Goal: Find contact information: Find contact information

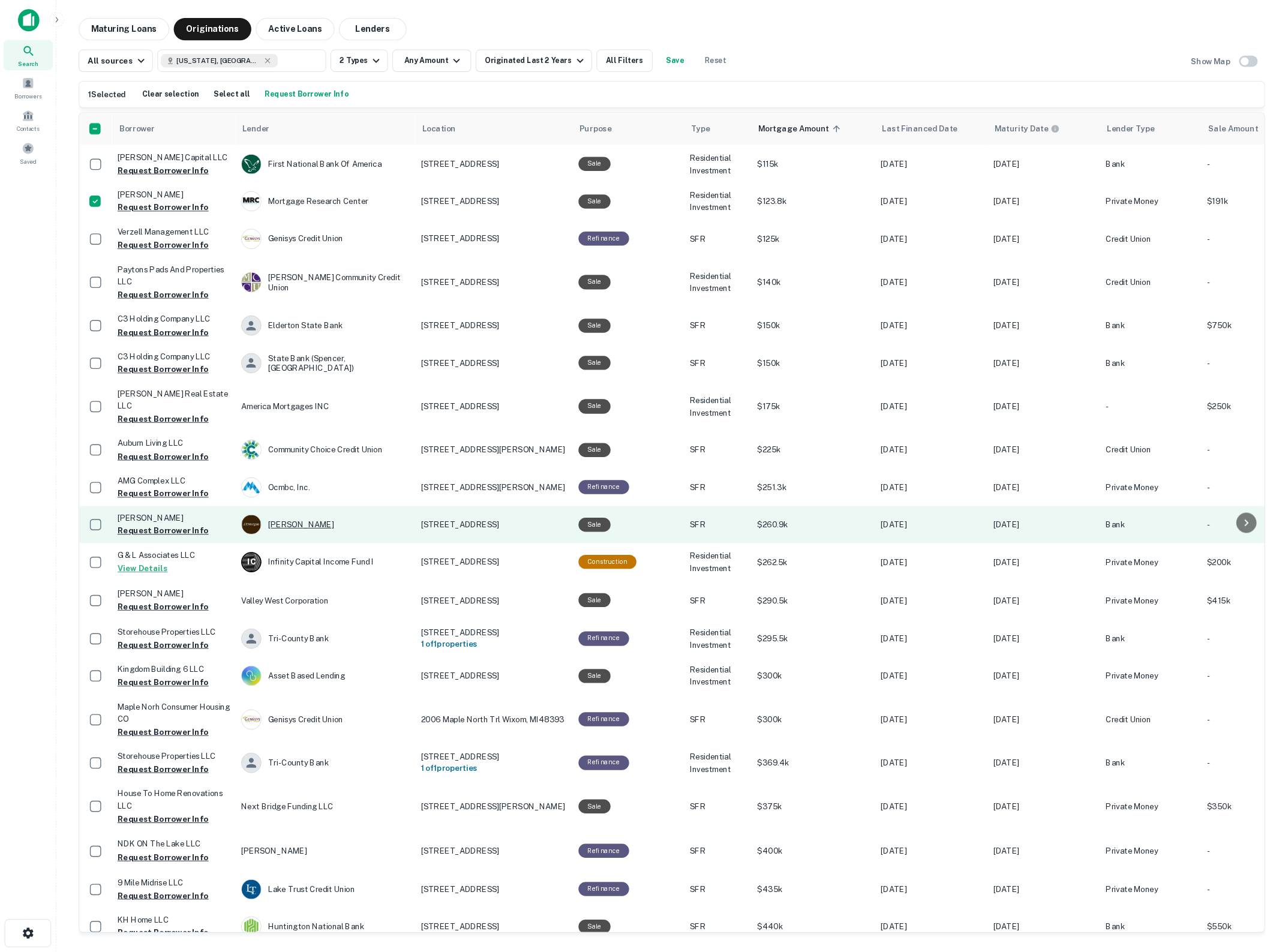
scroll to position [320, 0]
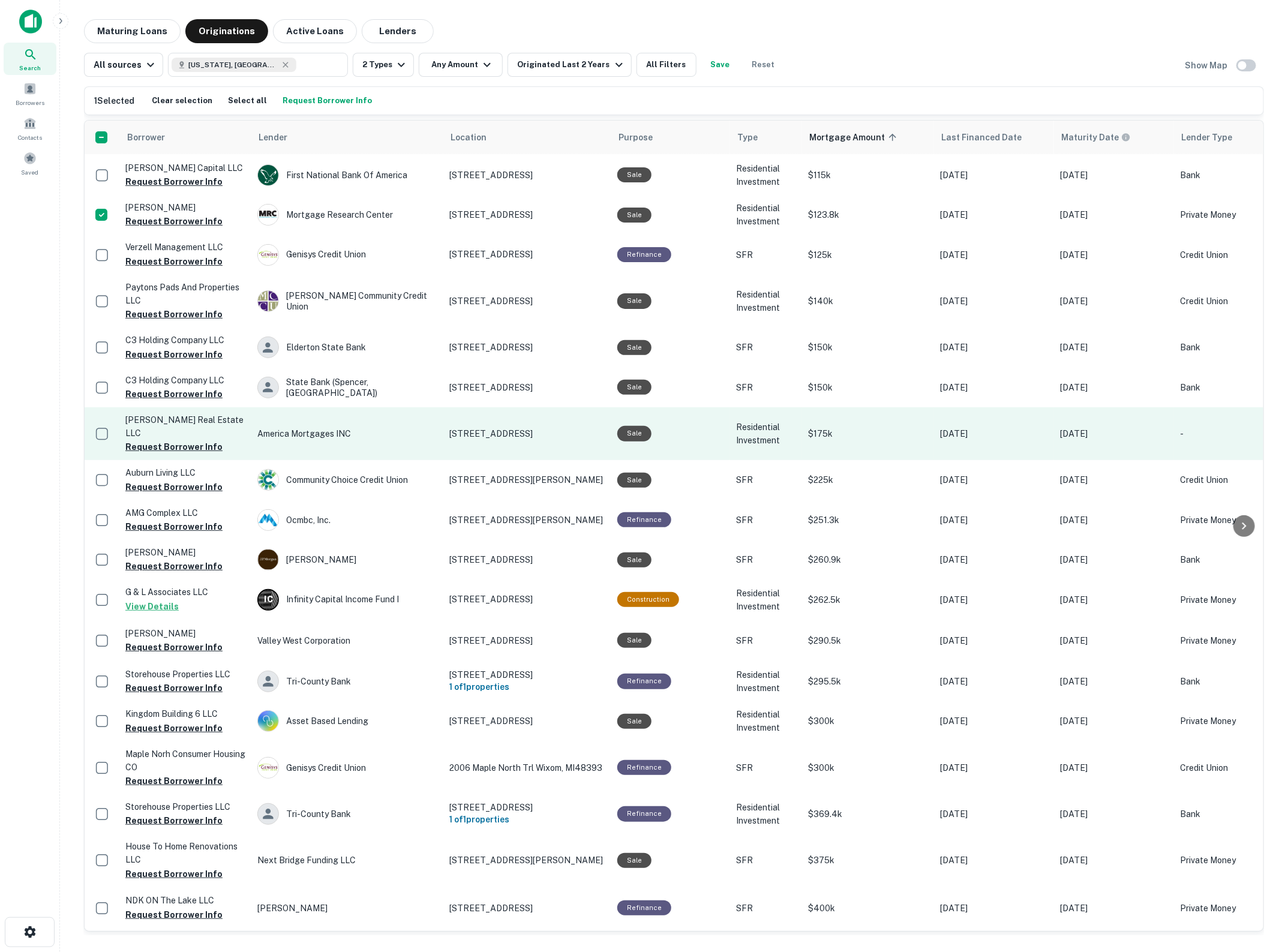
click at [313, 427] on p "America Mortgages INC" at bounding box center [347, 434] width 180 height 13
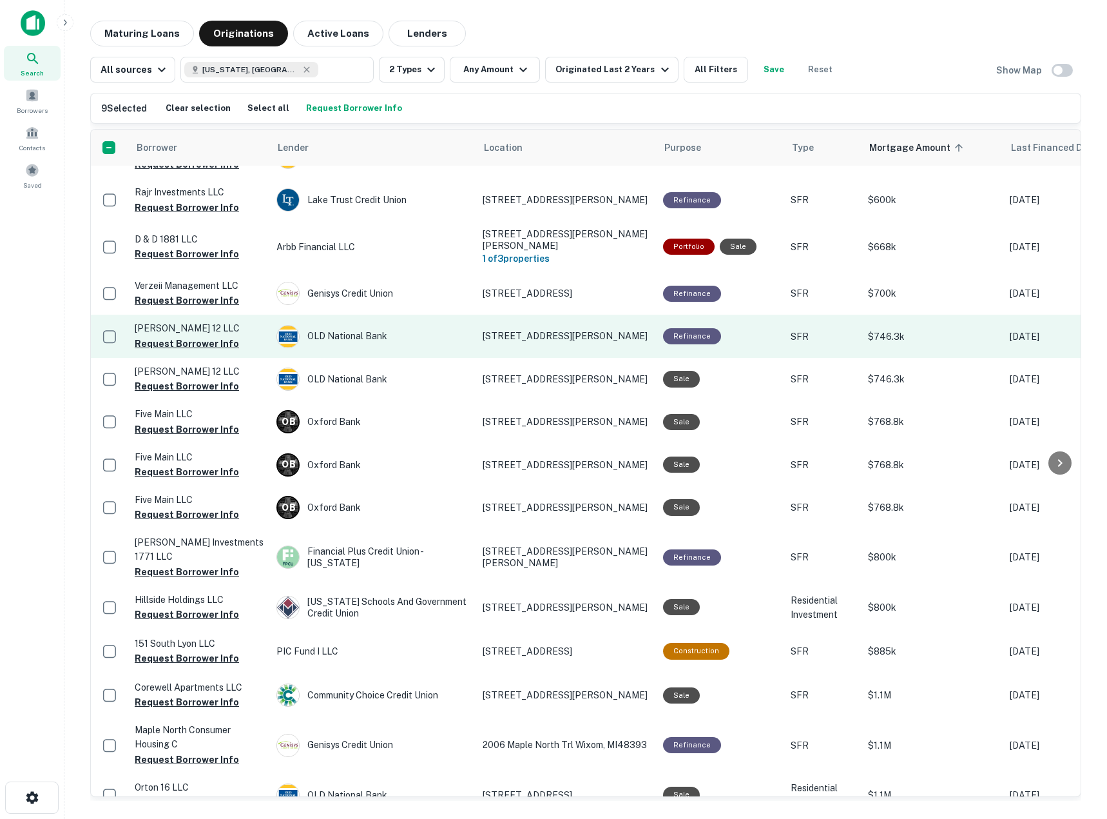
scroll to position [1374, 0]
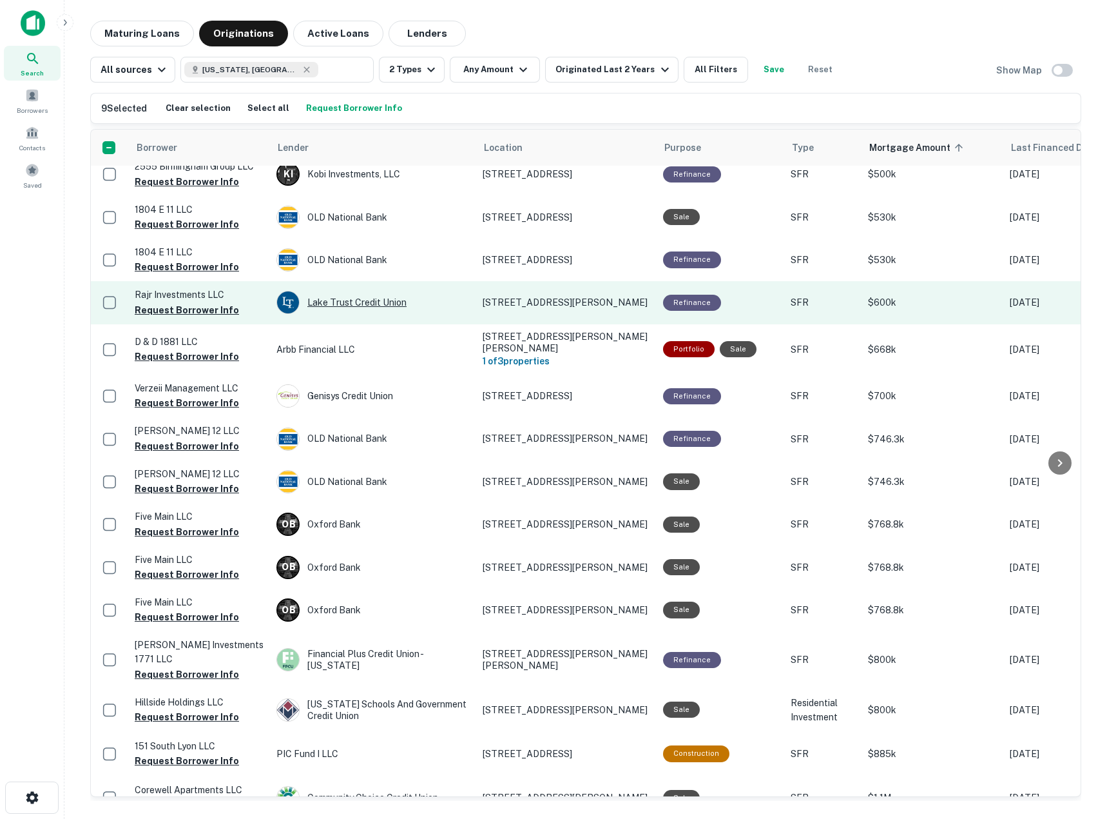
click at [432, 291] on div "Lake Trust Credit Union" at bounding box center [373, 302] width 193 height 23
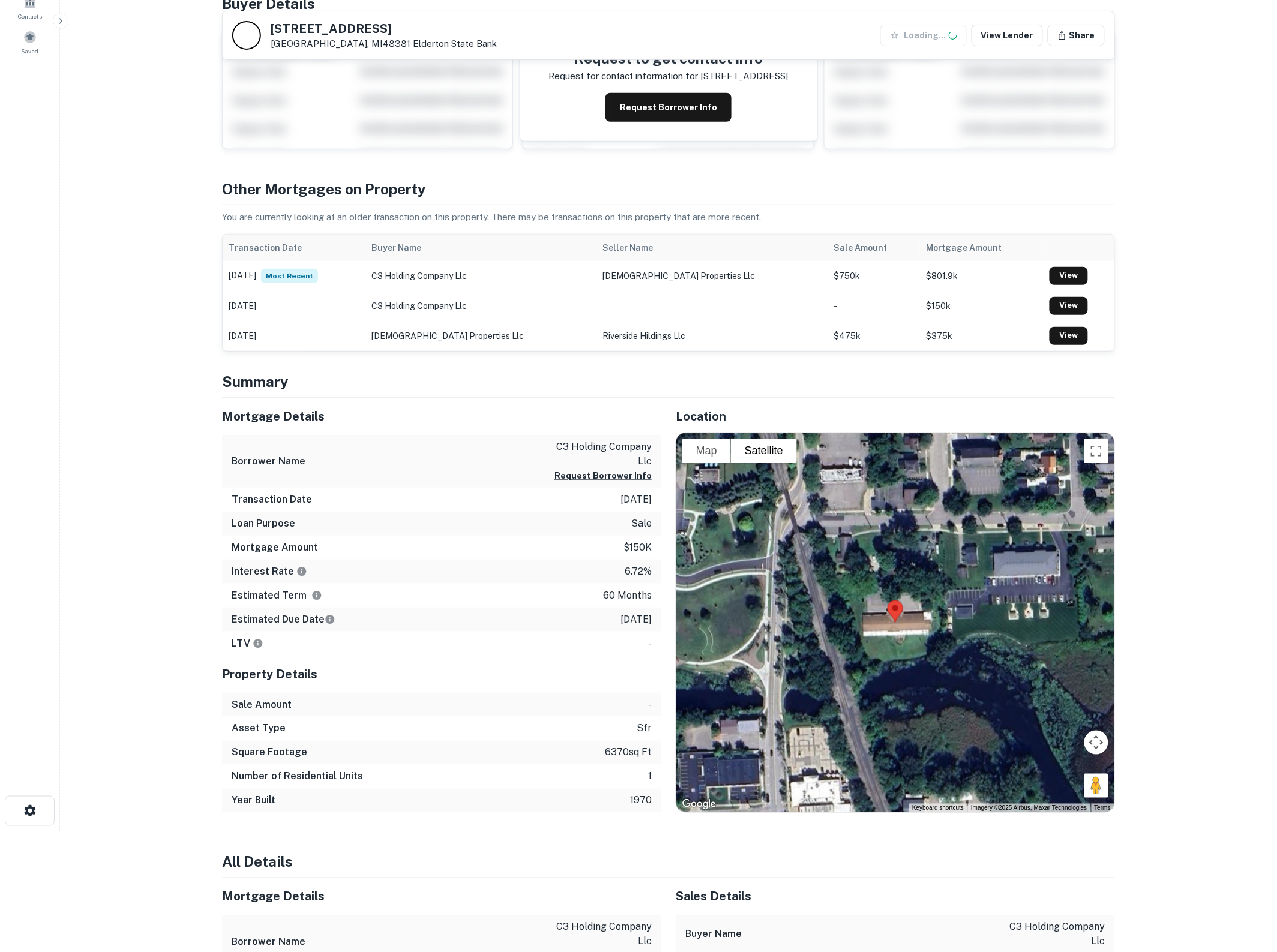
scroll to position [200, 0]
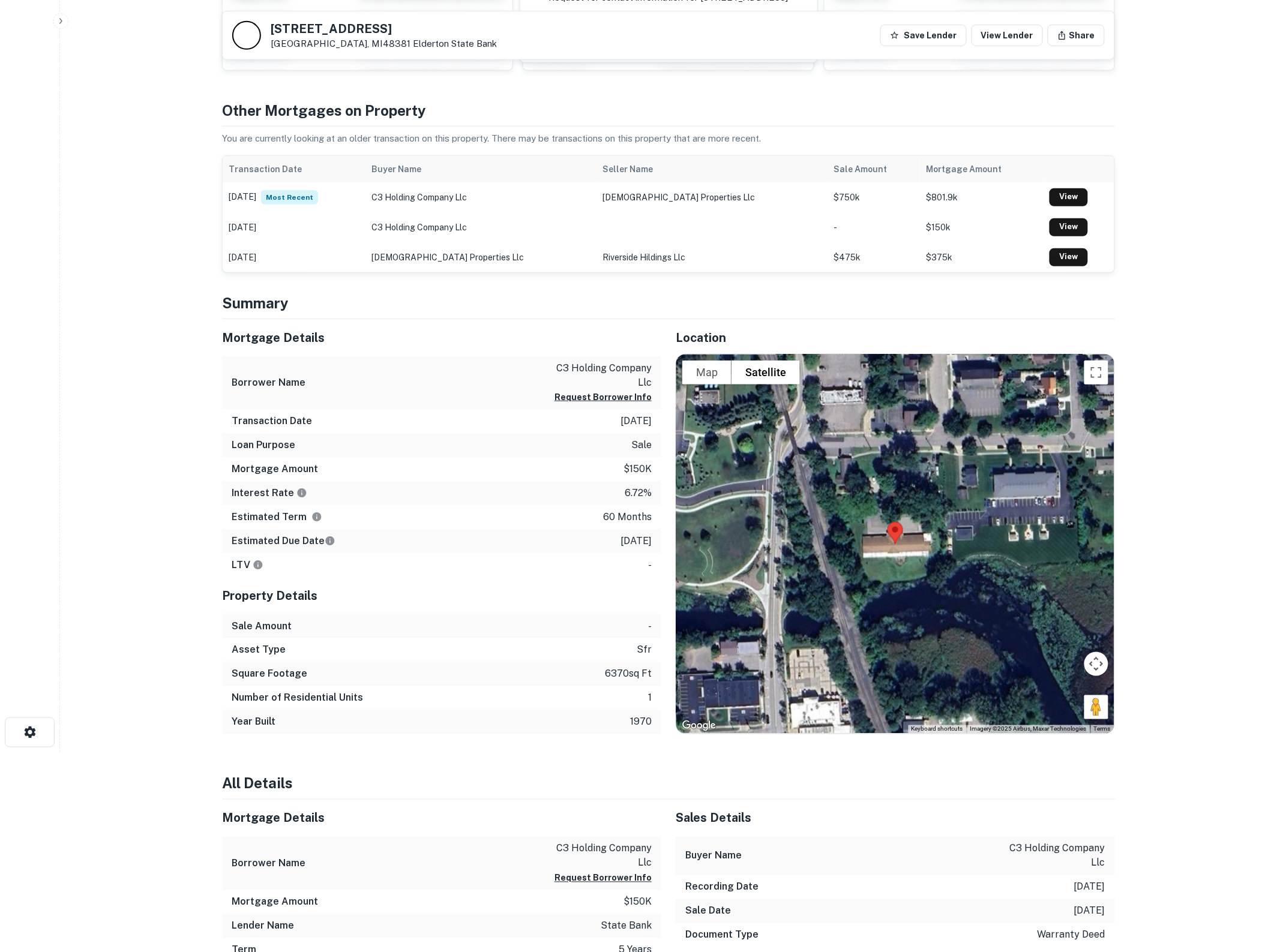
click at [874, 583] on div at bounding box center [894, 544] width 438 height 380
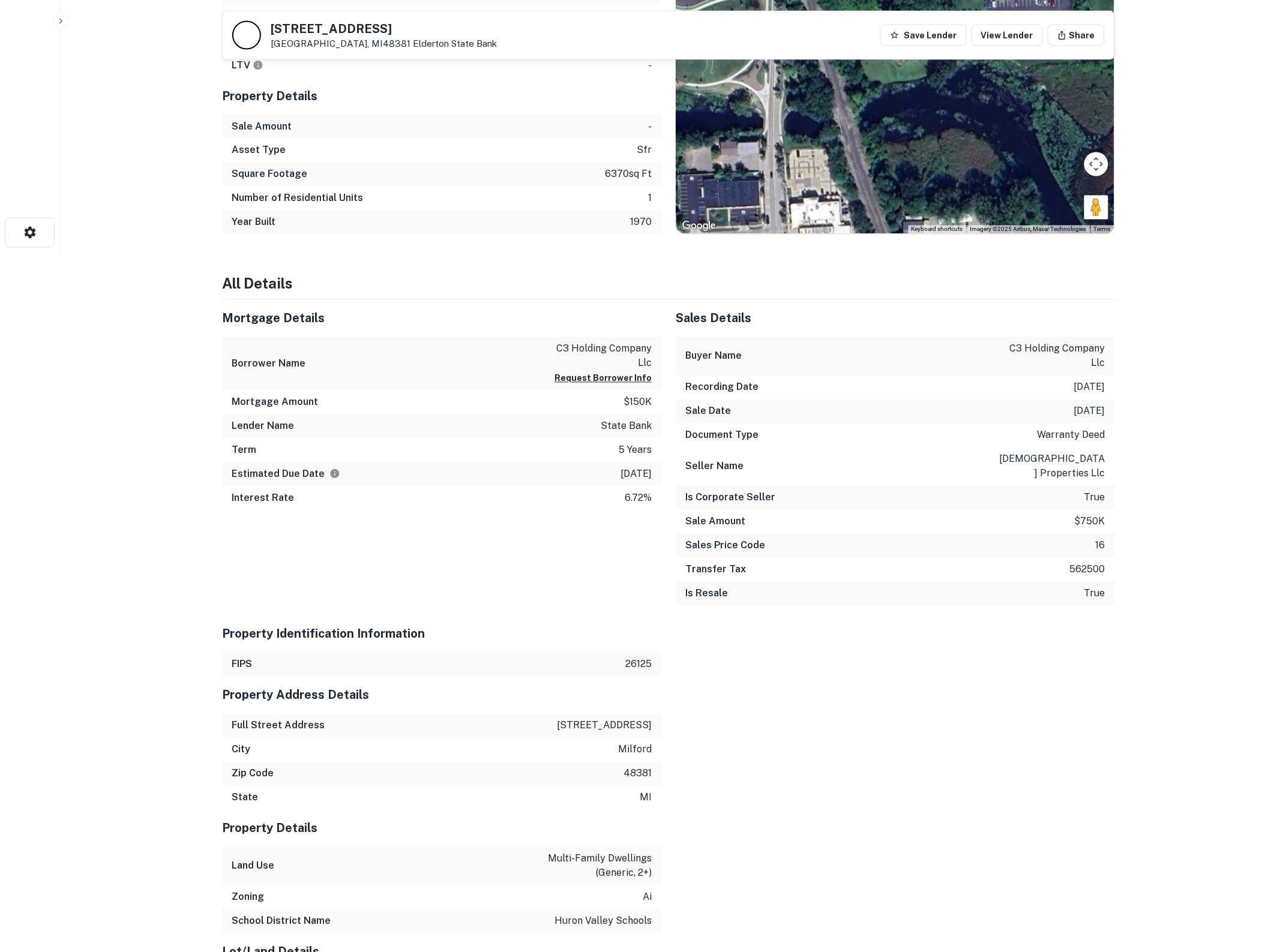
scroll to position [300, 0]
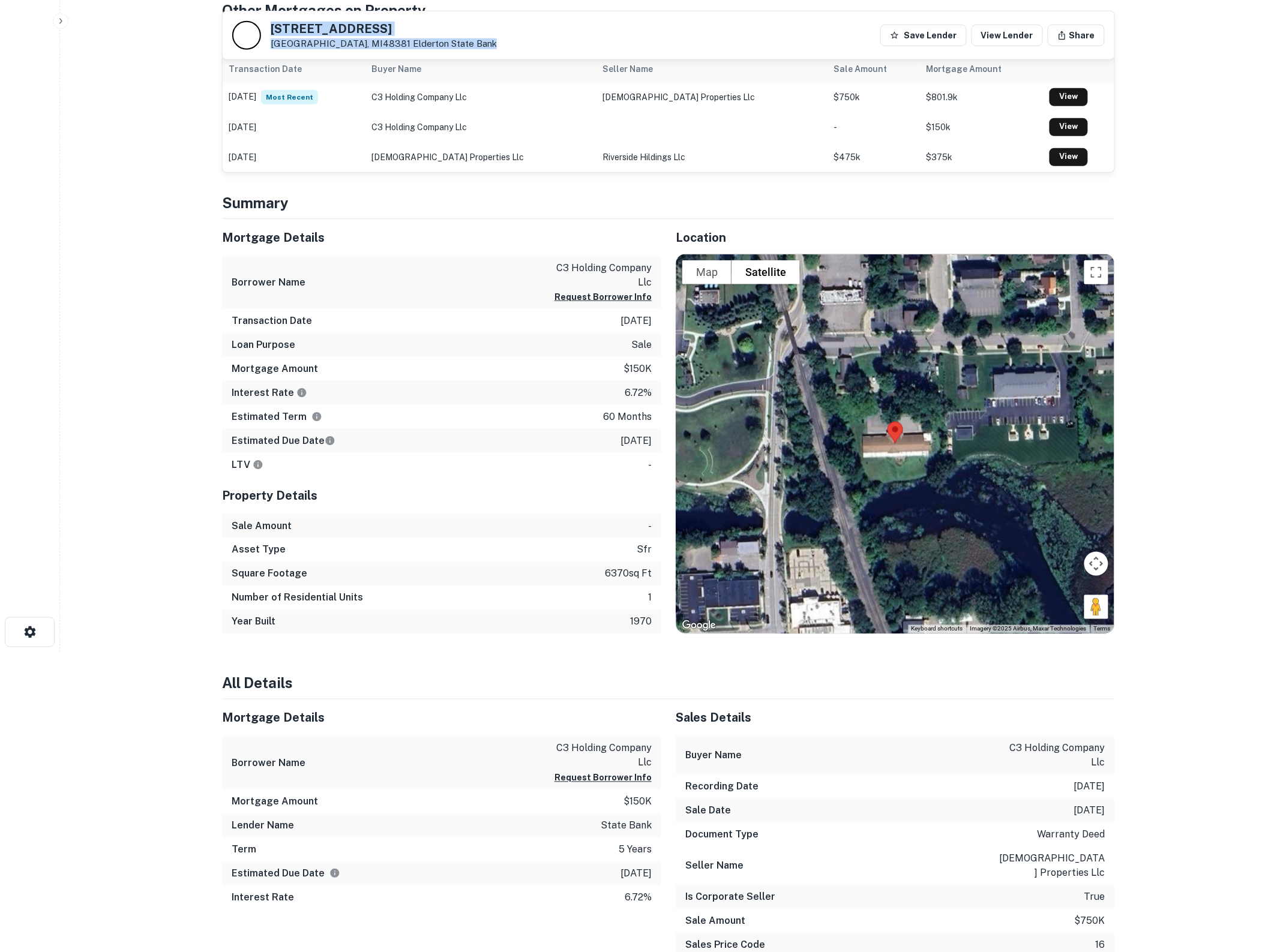
drag, startPoint x: 429, startPoint y: 45, endPoint x: 272, endPoint y: 25, distance: 158.3
click at [272, 25] on div "118 Canal St Milford, MI48381 Elderton State Bank Save Lender View Lender Share" at bounding box center [668, 35] width 892 height 48
click at [275, 24] on h5 "118 Canal St" at bounding box center [383, 28] width 226 height 12
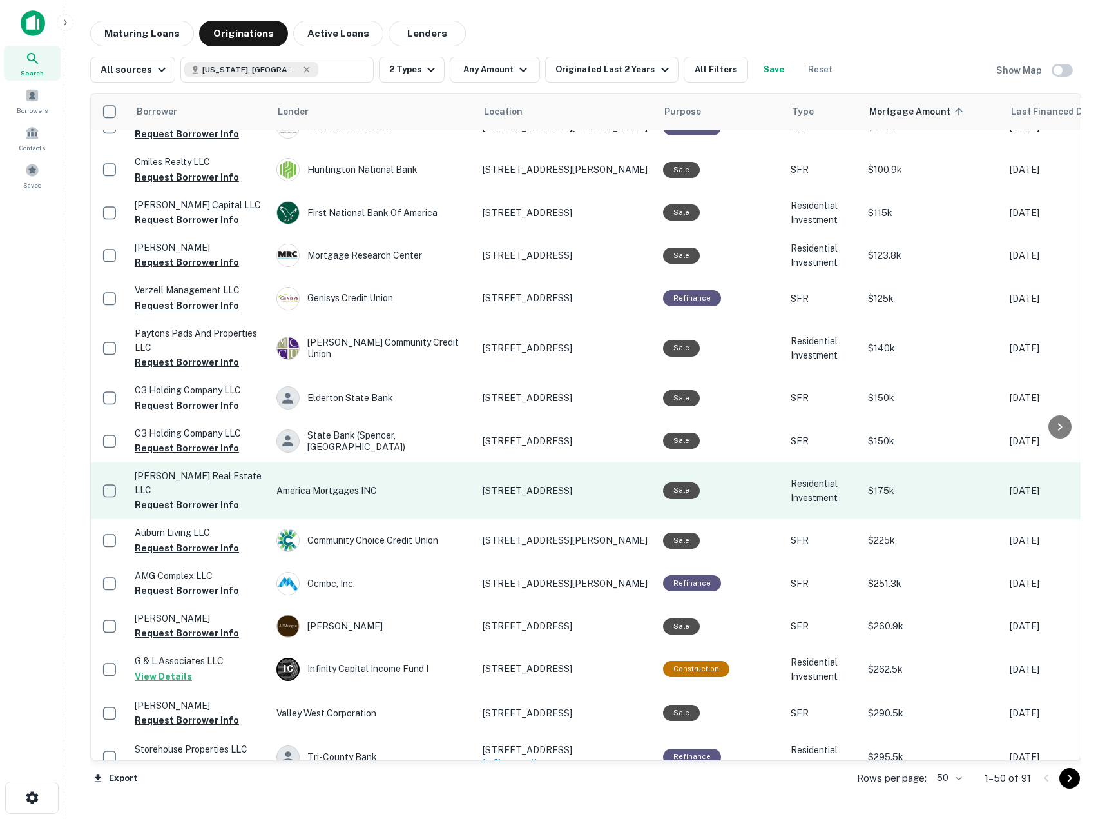
scroll to position [258, 0]
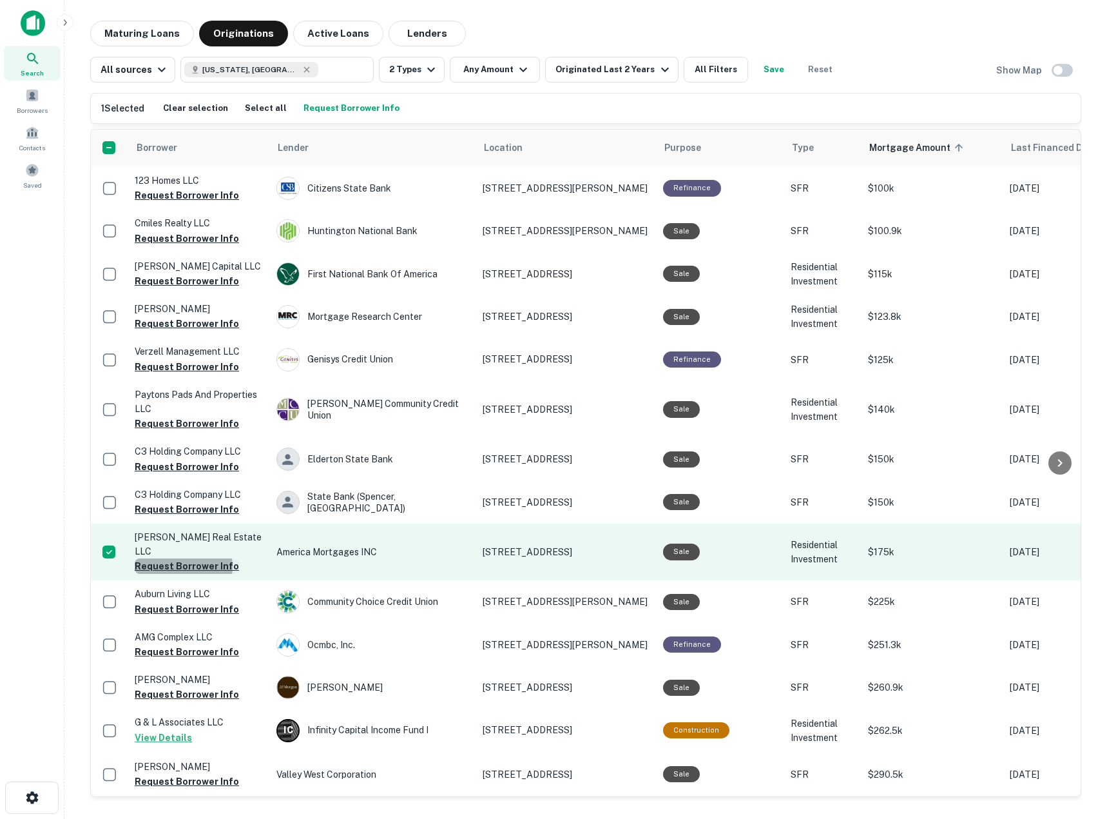
click at [181, 558] on button "Request Borrower Info" at bounding box center [187, 565] width 104 height 15
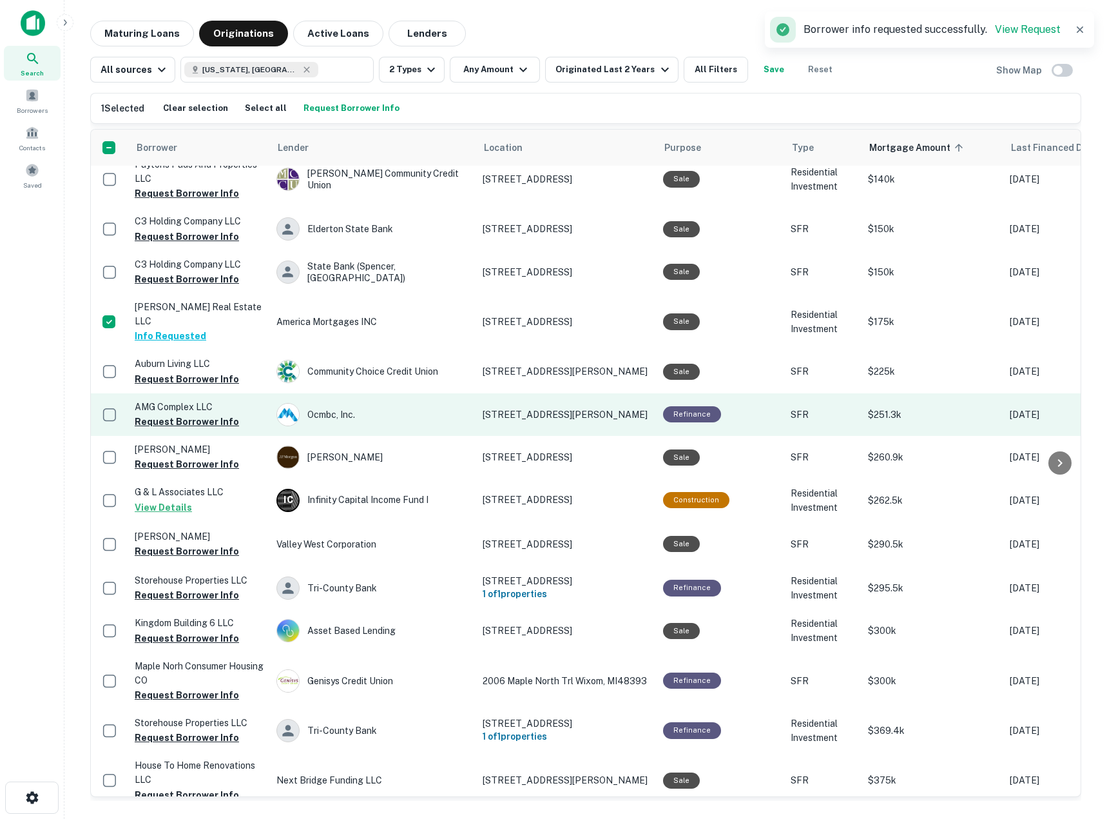
scroll to position [516, 0]
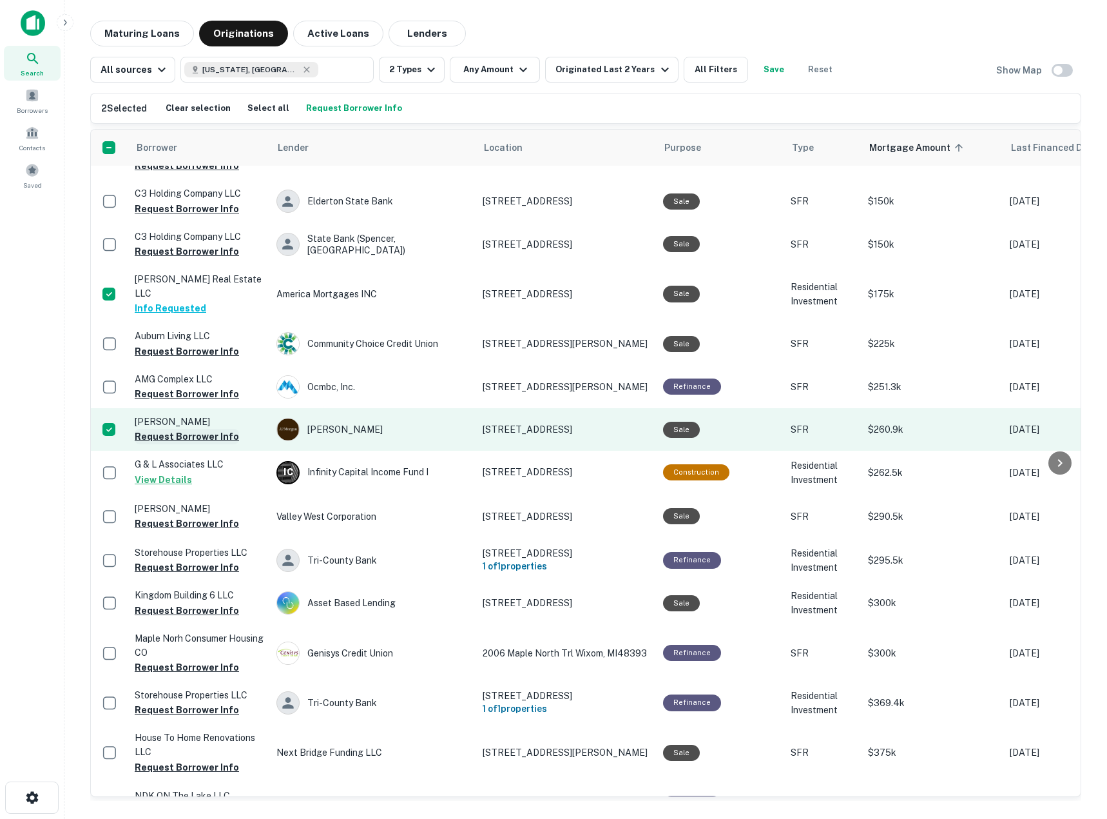
click at [211, 429] on button "Request Borrower Info" at bounding box center [187, 436] width 104 height 15
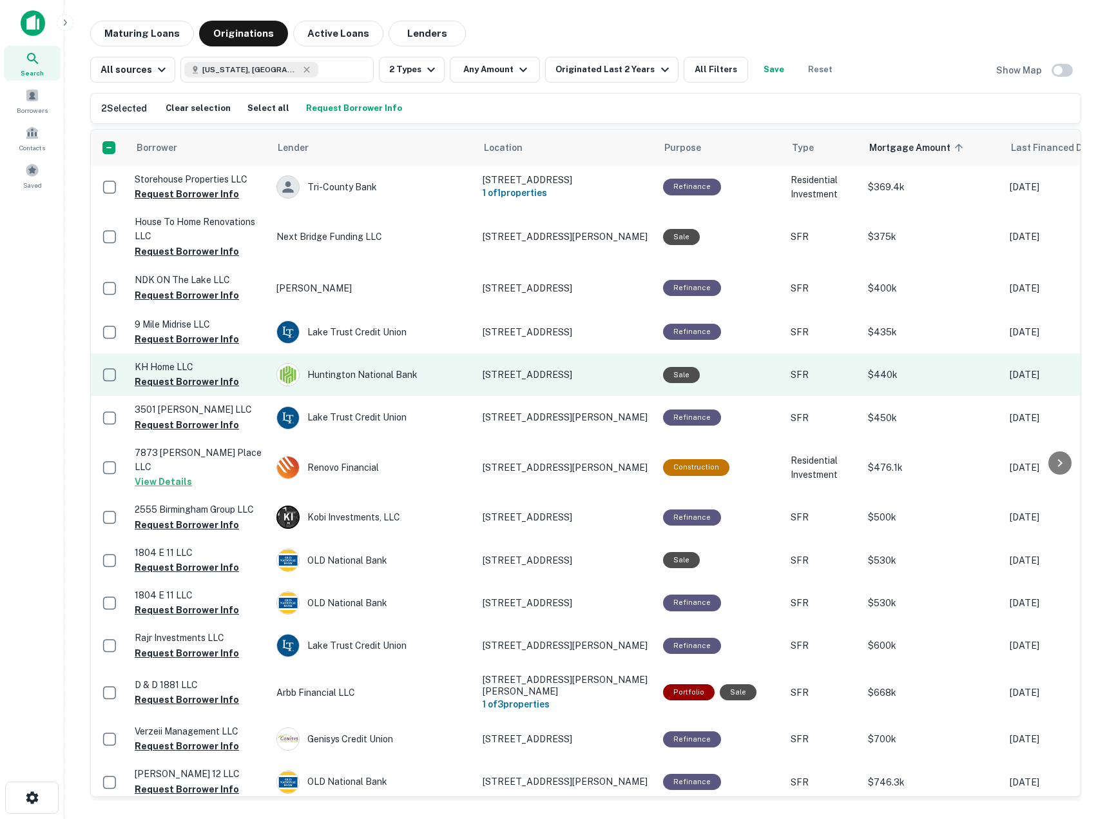
scroll to position [1117, 0]
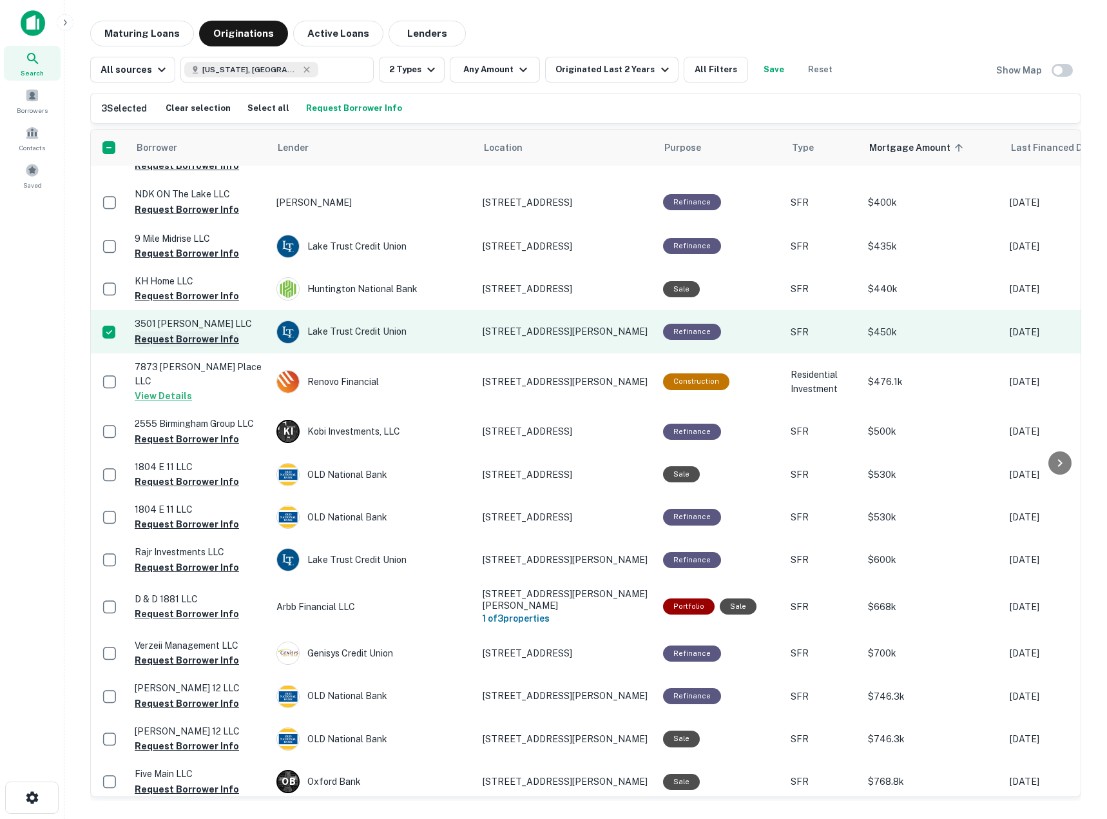
click at [161, 331] on button "Request Borrower Info" at bounding box center [187, 338] width 104 height 15
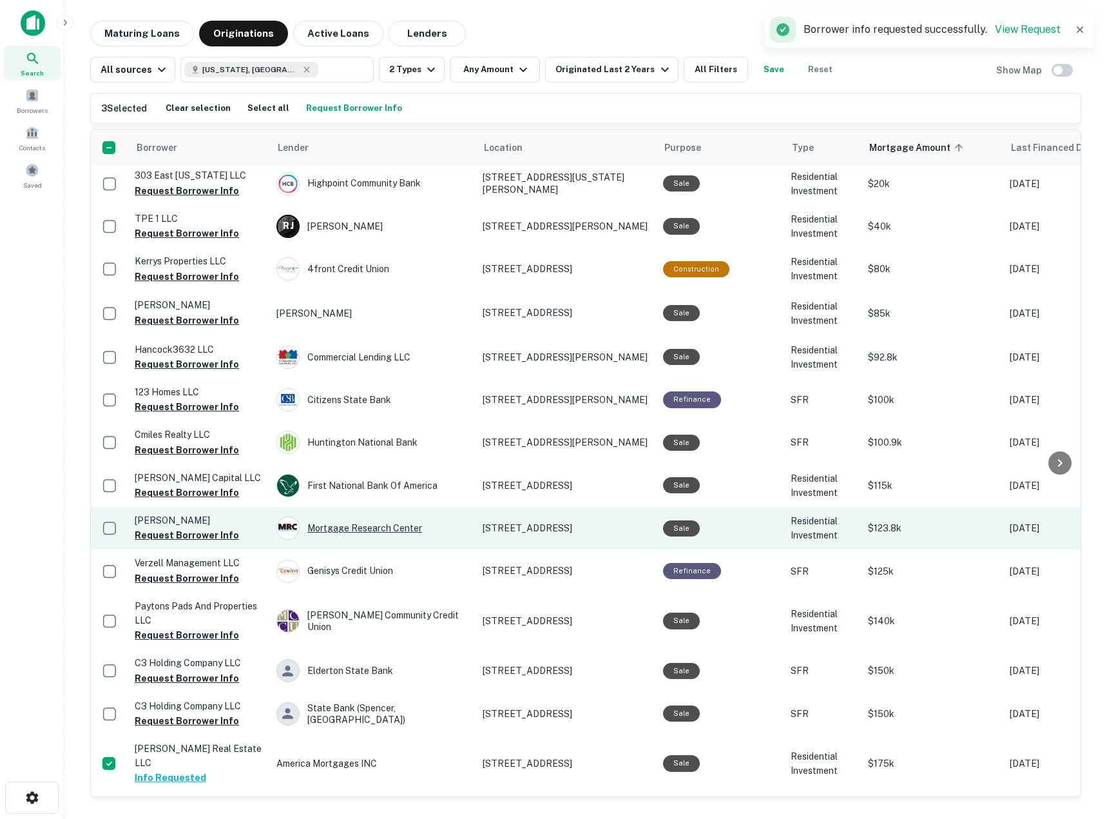
scroll to position [0, 0]
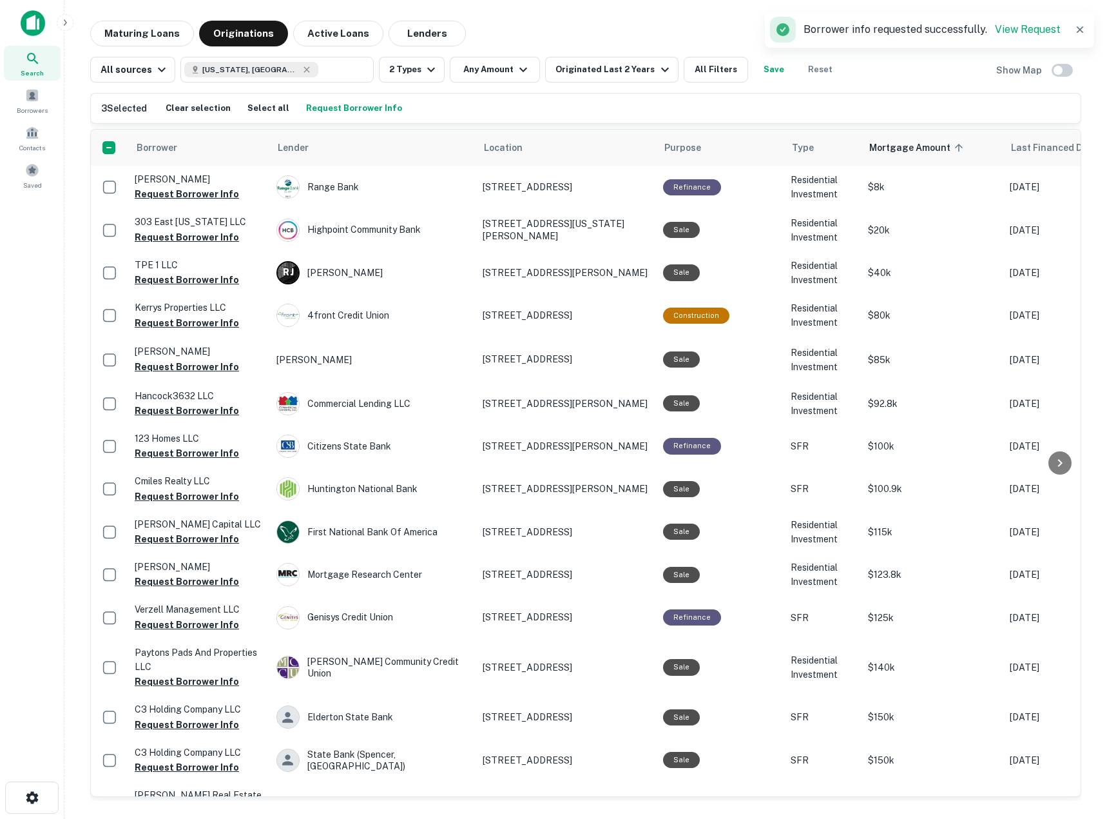
click at [1017, 22] on p "Borrower info requested successfully. View Request" at bounding box center [932, 29] width 257 height 15
click at [1017, 30] on link "View Request" at bounding box center [1028, 29] width 66 height 12
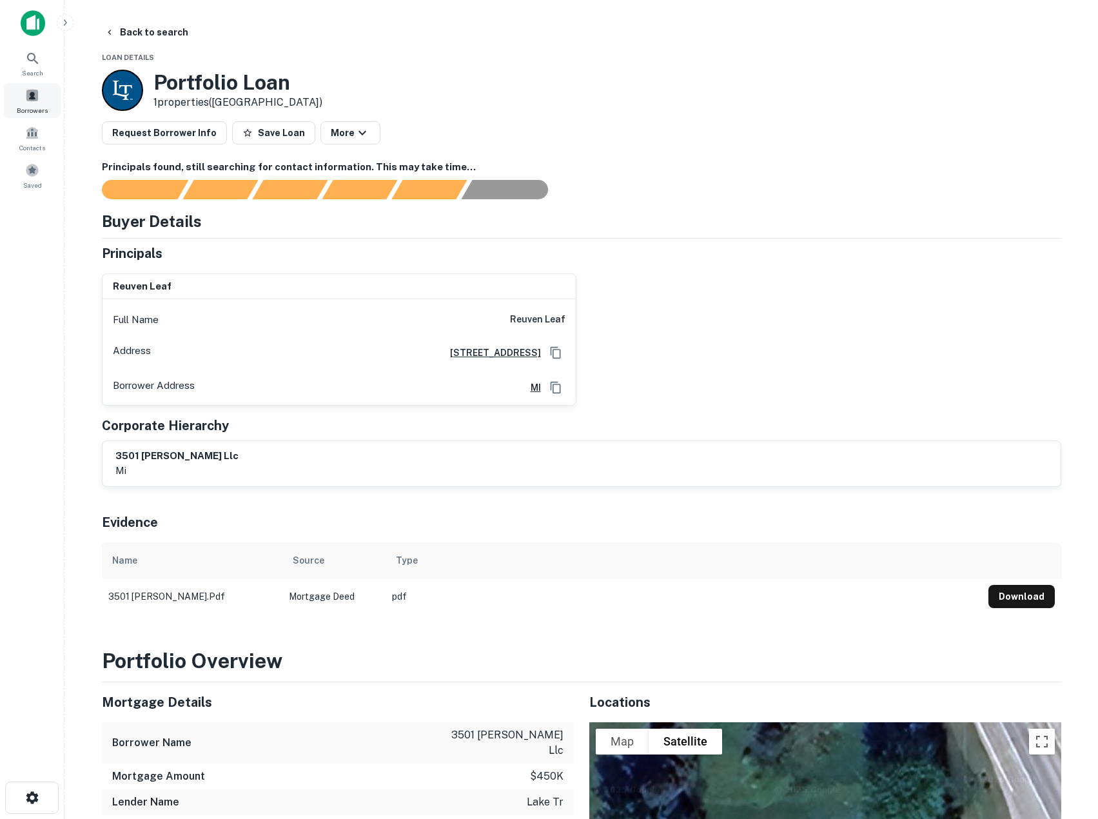
click at [26, 91] on span at bounding box center [32, 95] width 14 height 14
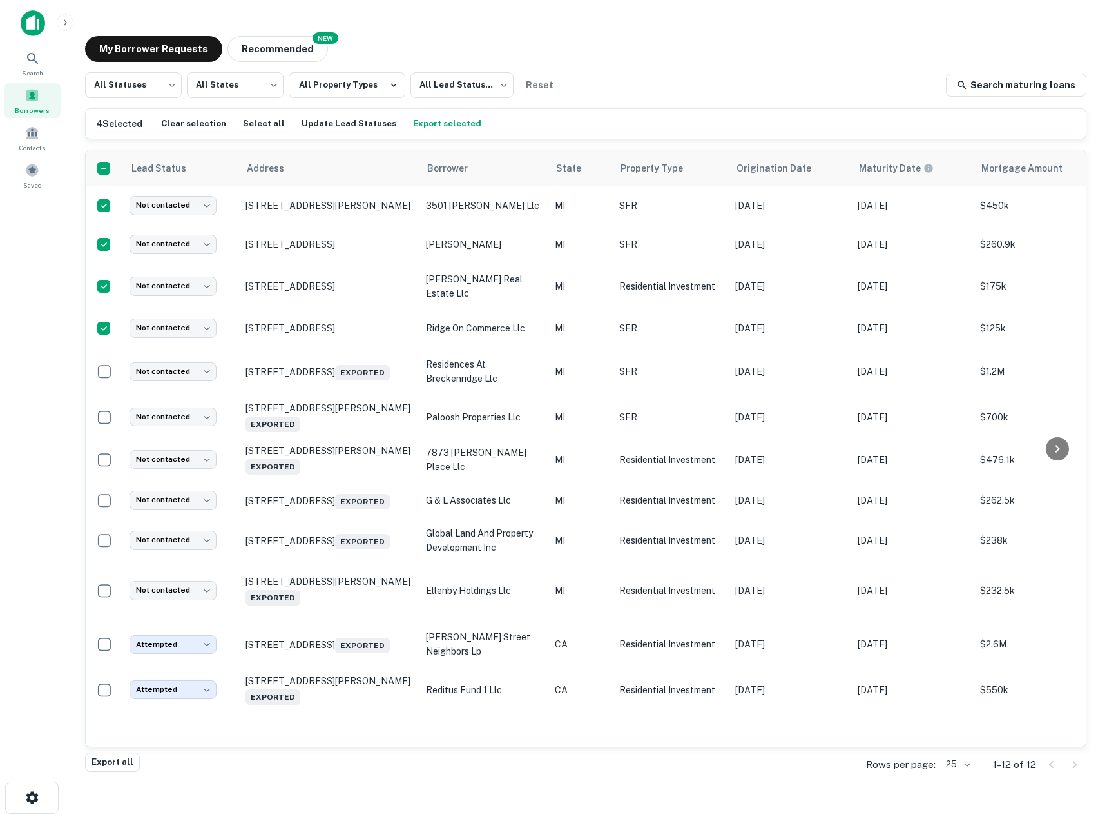
click at [419, 126] on button "Export selected" at bounding box center [447, 123] width 75 height 19
click at [435, 128] on button "Export selected" at bounding box center [447, 123] width 75 height 19
